Goal: Transaction & Acquisition: Subscribe to service/newsletter

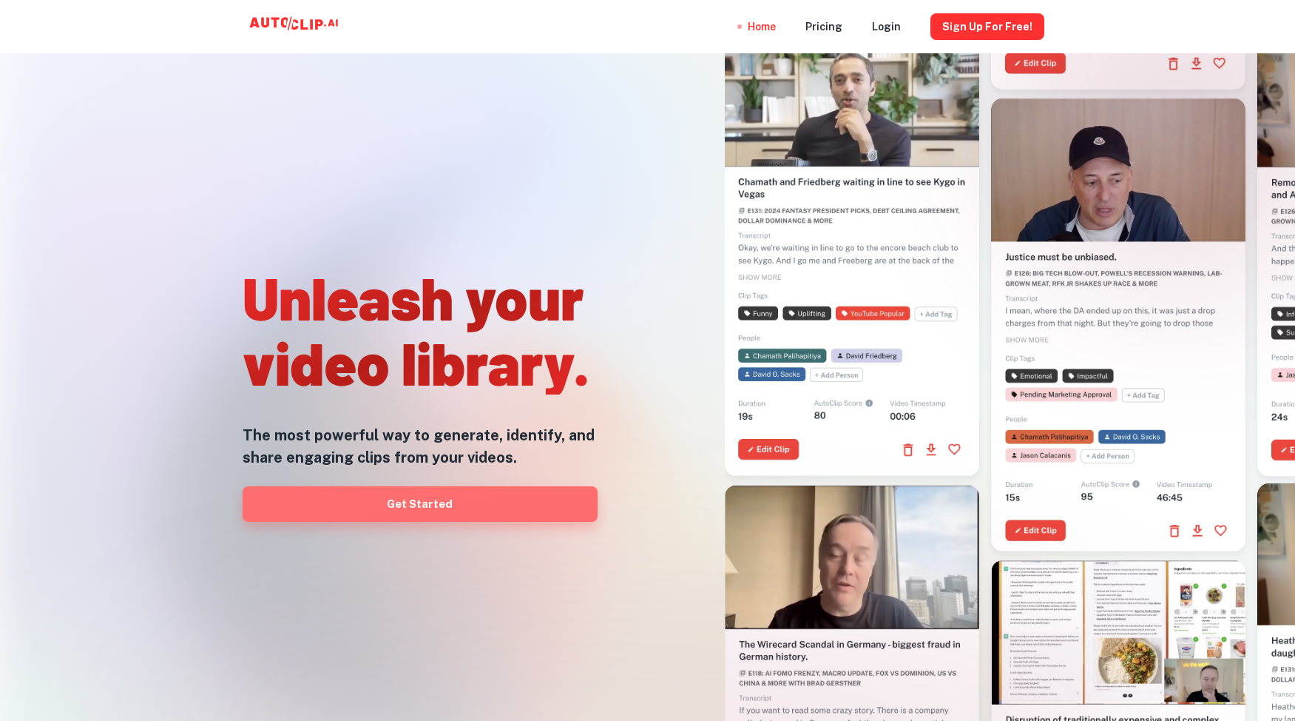
click at [400, 508] on link "Get Started" at bounding box center [420, 504] width 355 height 36
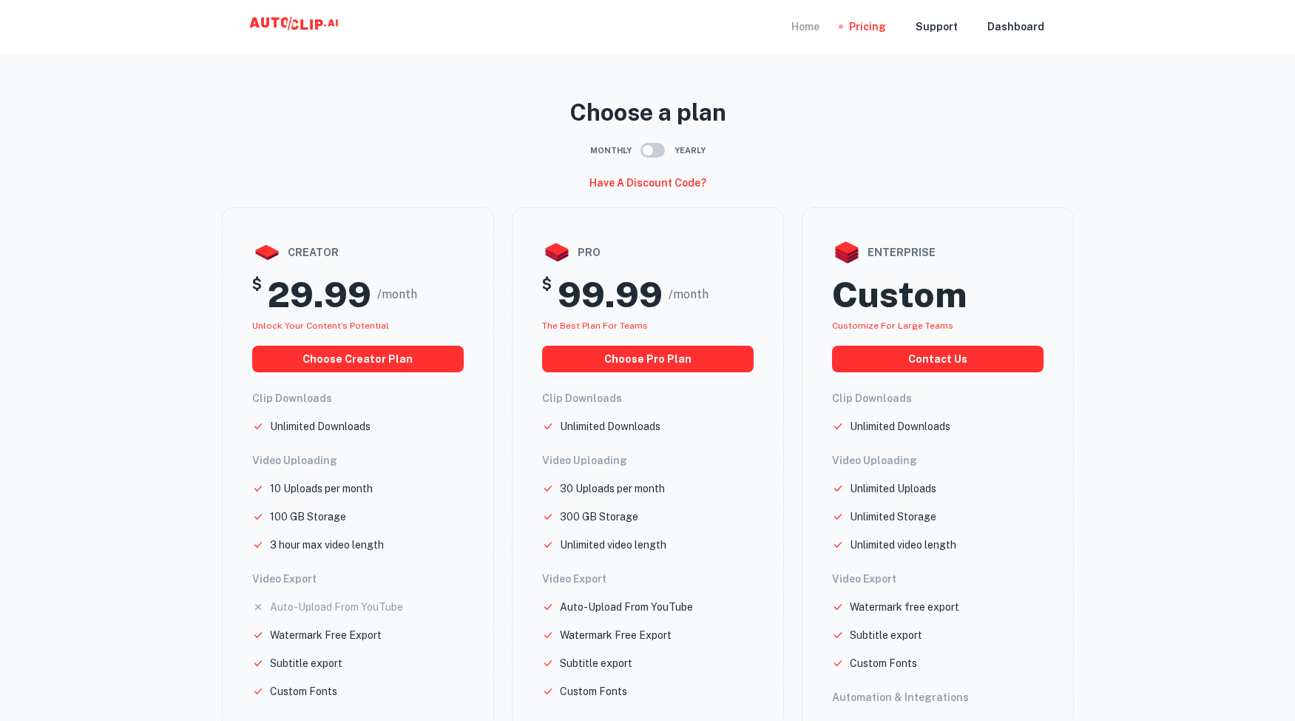
click at [818, 24] on div "Home" at bounding box center [806, 26] width 28 height 53
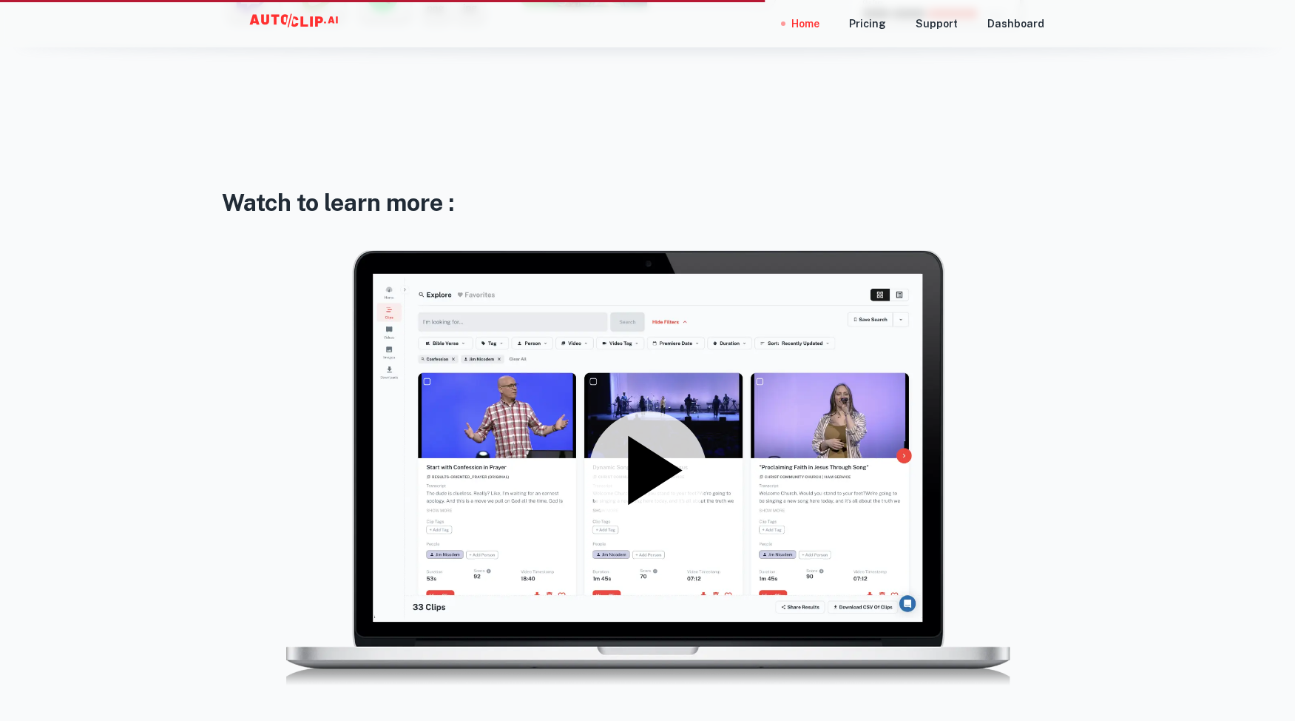
scroll to position [1956, 0]
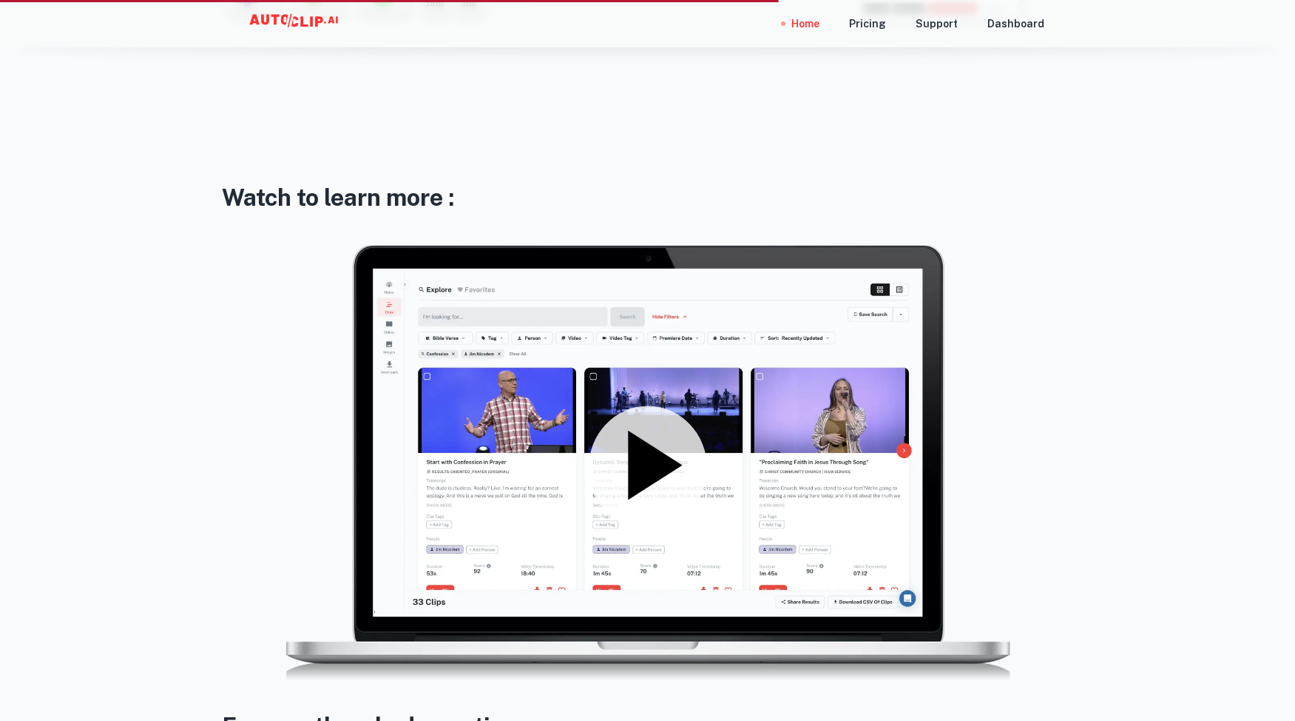
click at [647, 489] on icon at bounding box center [648, 465] width 118 height 118
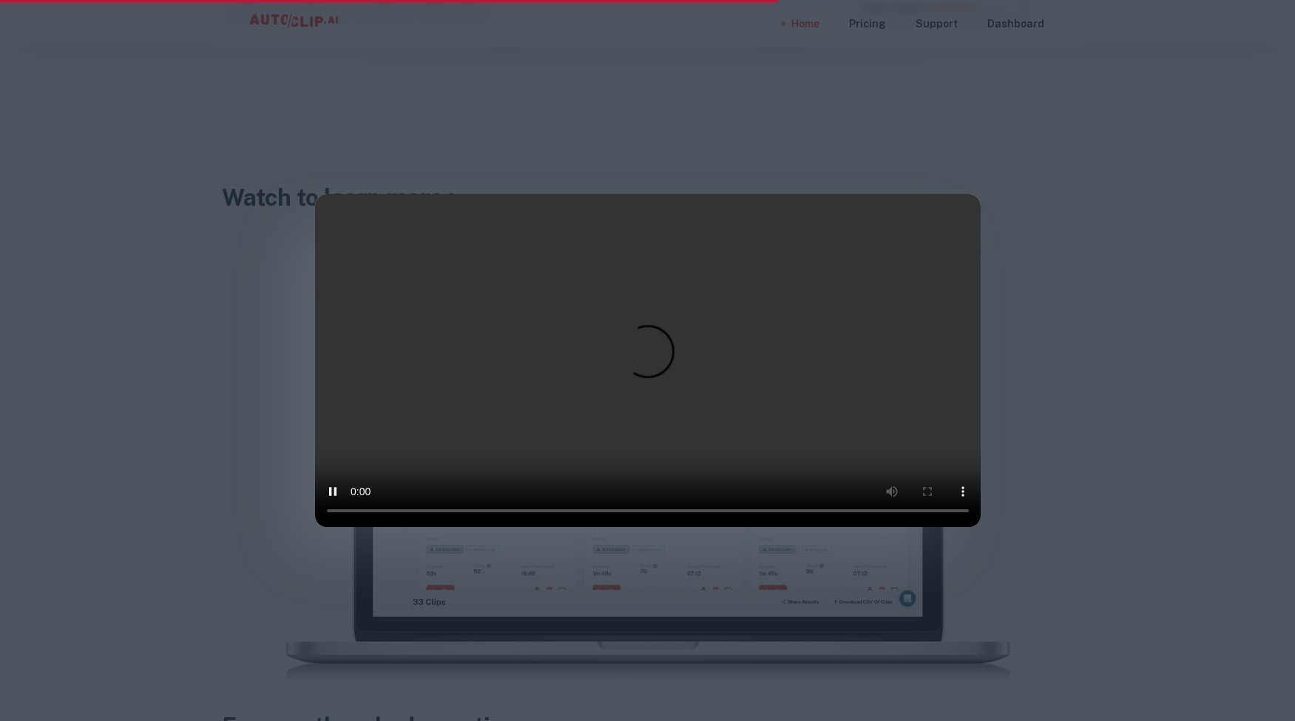
click at [189, 201] on div at bounding box center [647, 360] width 1295 height 721
